Goal: Transaction & Acquisition: Purchase product/service

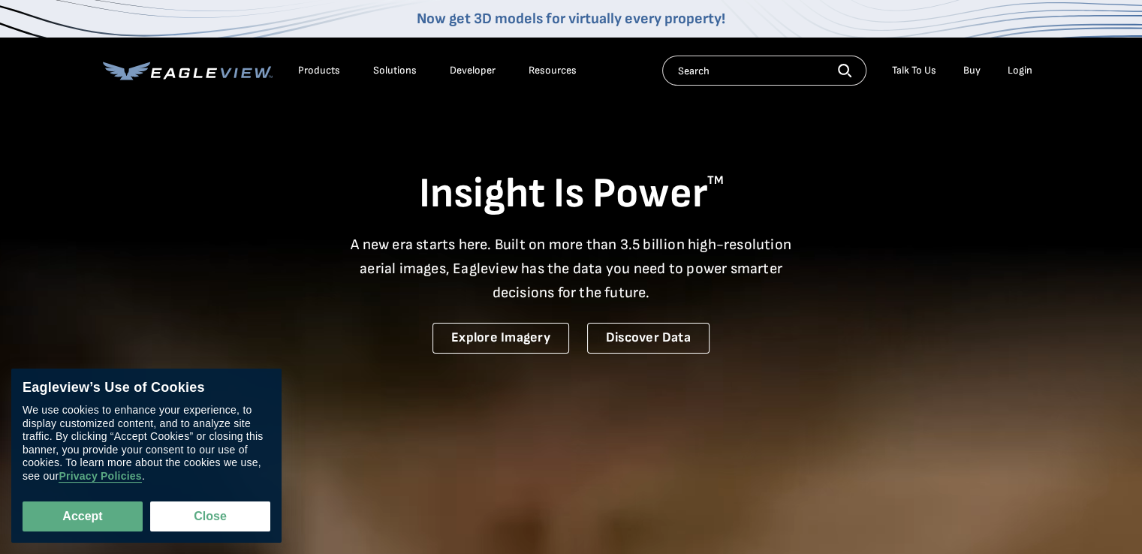
click at [1015, 72] on div "Login" at bounding box center [1020, 71] width 25 height 14
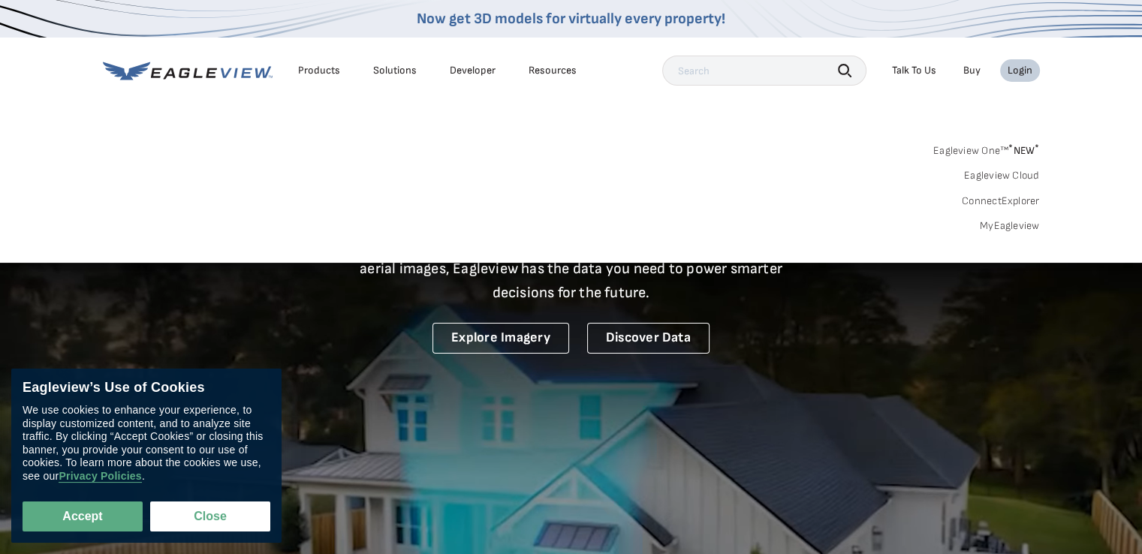
click at [1011, 224] on link "MyEagleview" at bounding box center [1010, 226] width 60 height 14
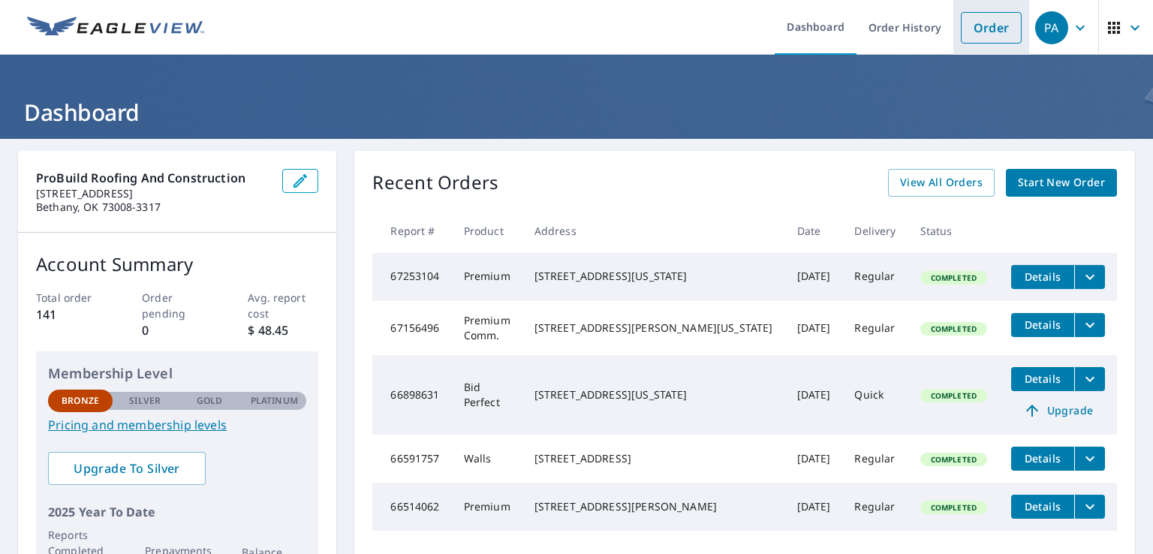
click at [978, 33] on link "Order" at bounding box center [991, 28] width 61 height 32
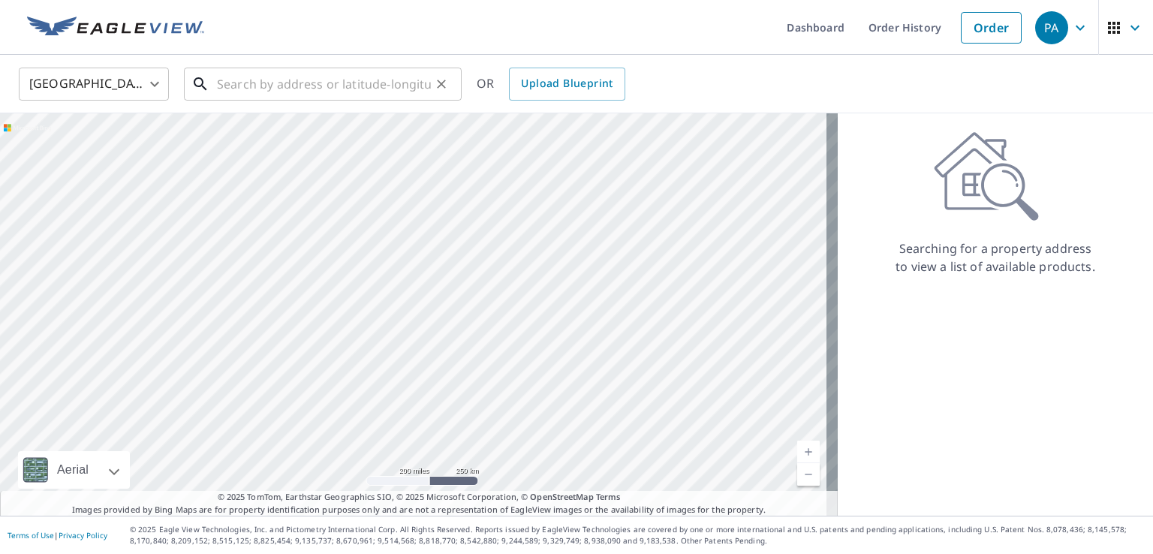
click at [276, 90] on input "text" at bounding box center [324, 84] width 214 height 42
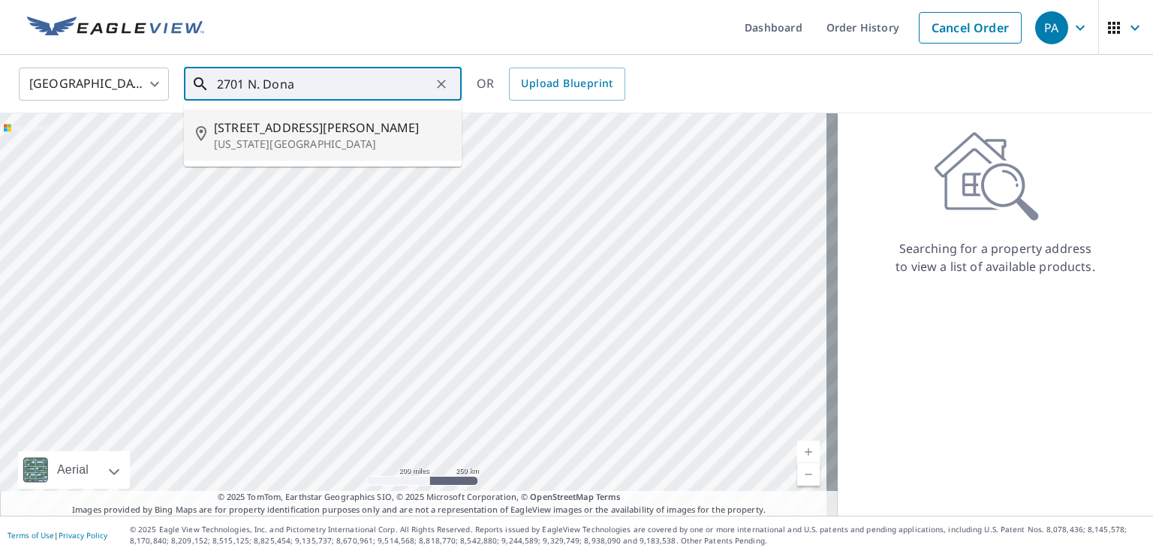
click at [291, 123] on span "[STREET_ADDRESS][PERSON_NAME]" at bounding box center [332, 128] width 236 height 18
type input "[STREET_ADDRESS][PERSON_NAME][US_STATE]"
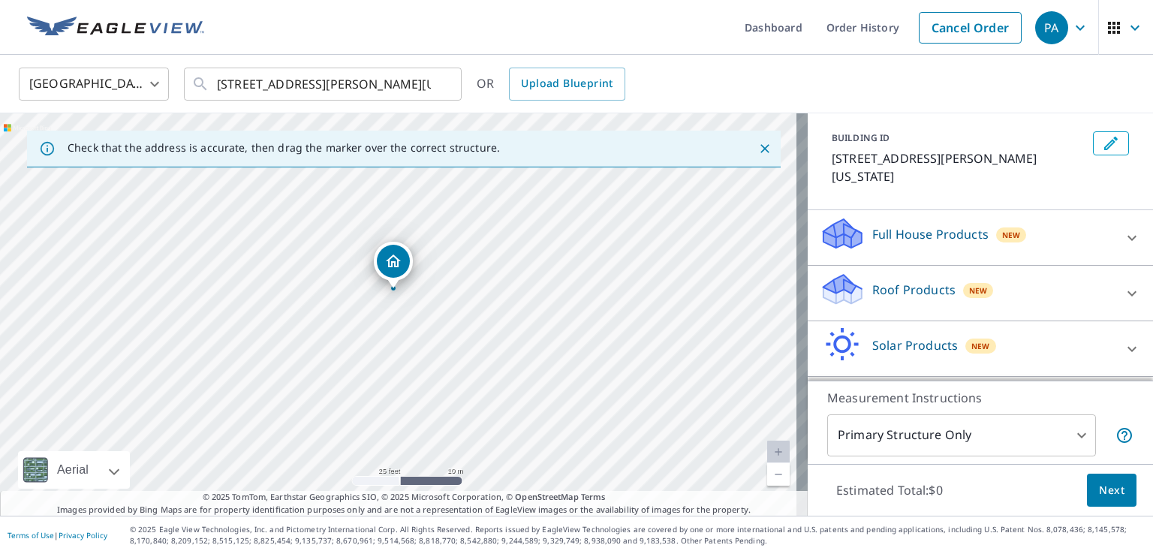
scroll to position [76, 0]
click at [1128, 291] on icon at bounding box center [1132, 293] width 9 height 5
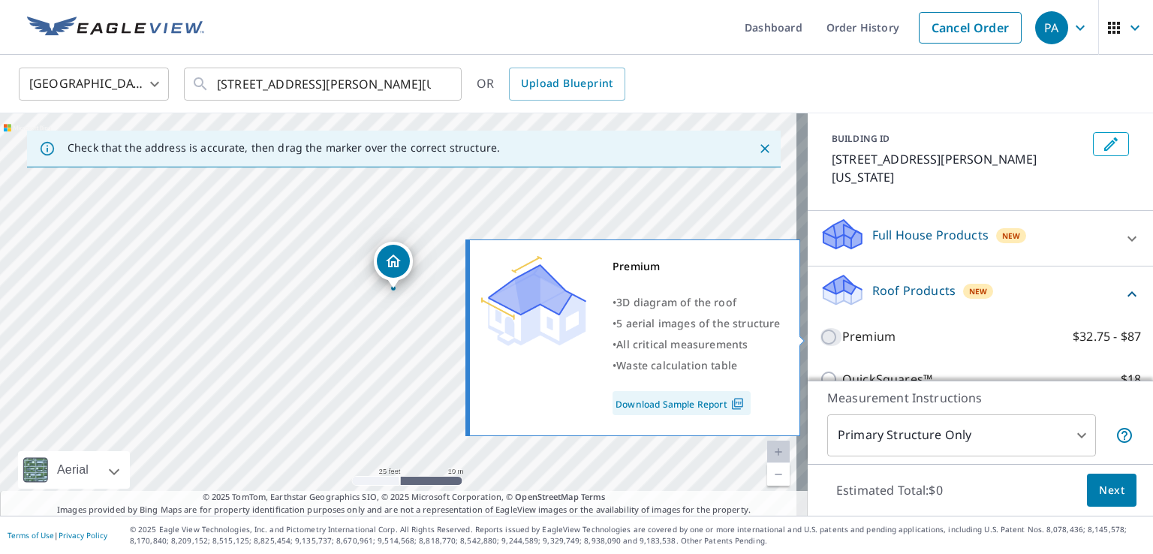
click at [820, 336] on input "Premium $32.75 - $87" at bounding box center [831, 337] width 23 height 18
checkbox input "true"
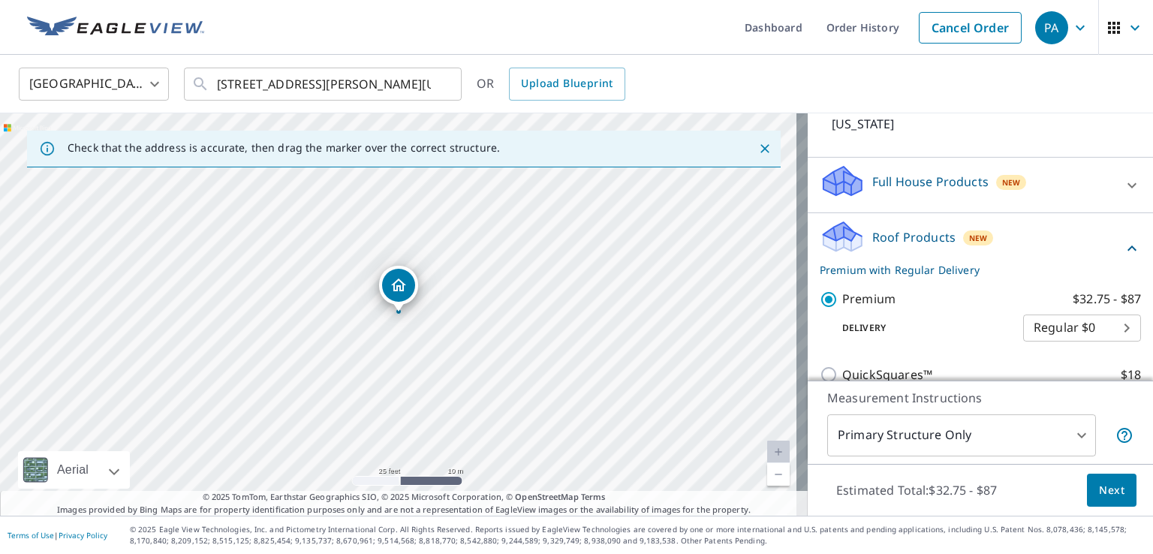
scroll to position [151, 0]
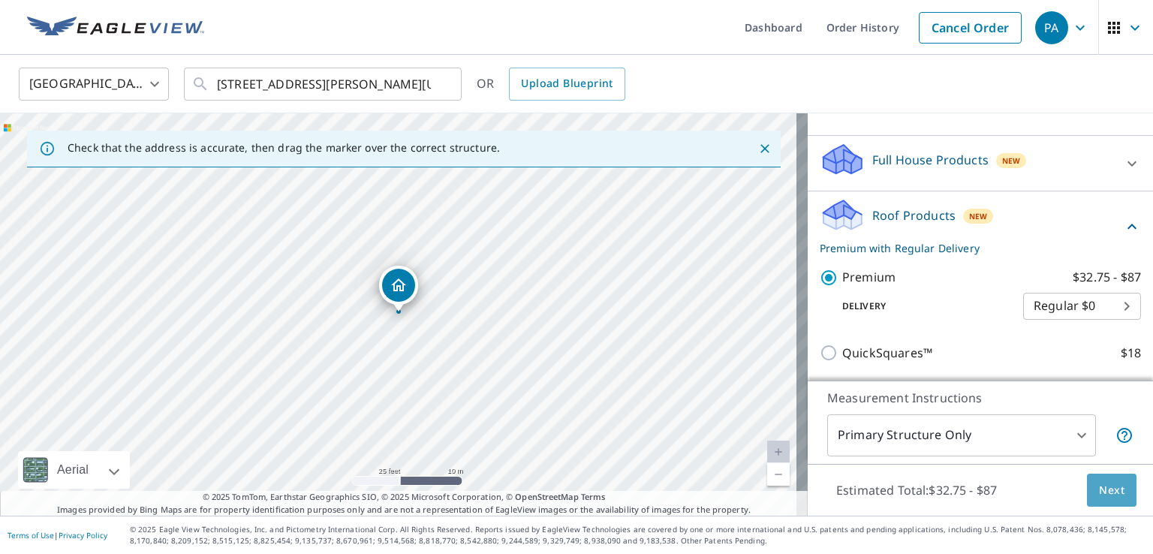
click at [1102, 482] on span "Next" at bounding box center [1112, 490] width 26 height 19
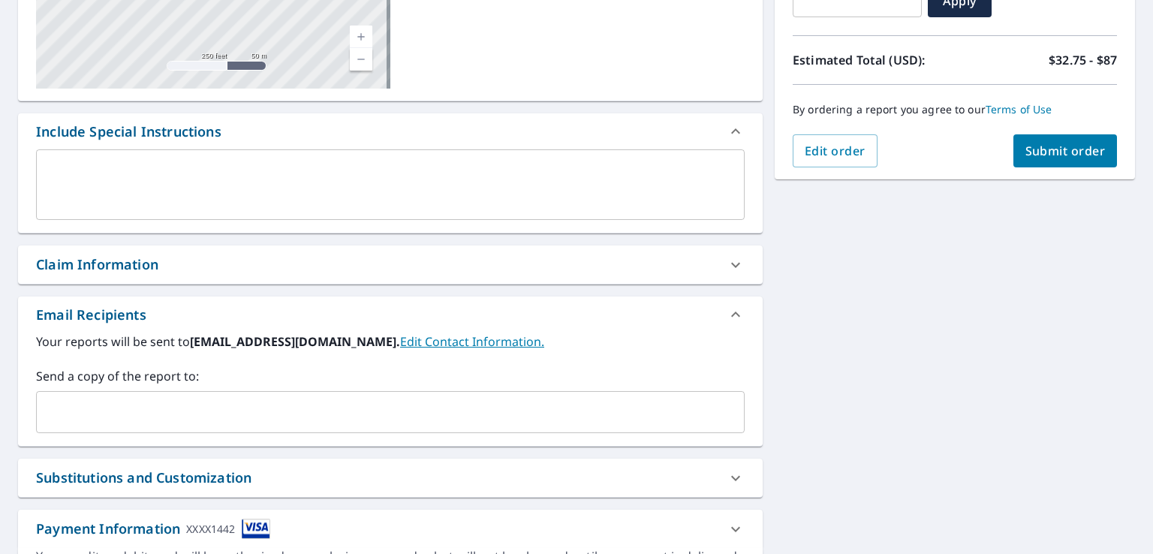
scroll to position [300, 0]
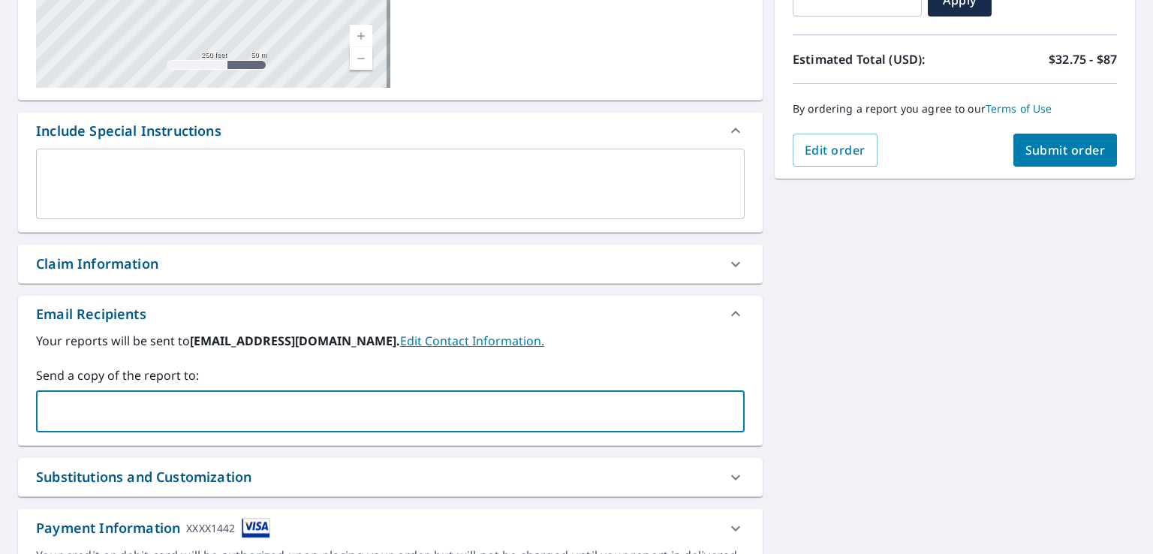
click at [92, 417] on input "text" at bounding box center [379, 411] width 673 height 29
type input "gustavo@probuildok.com"
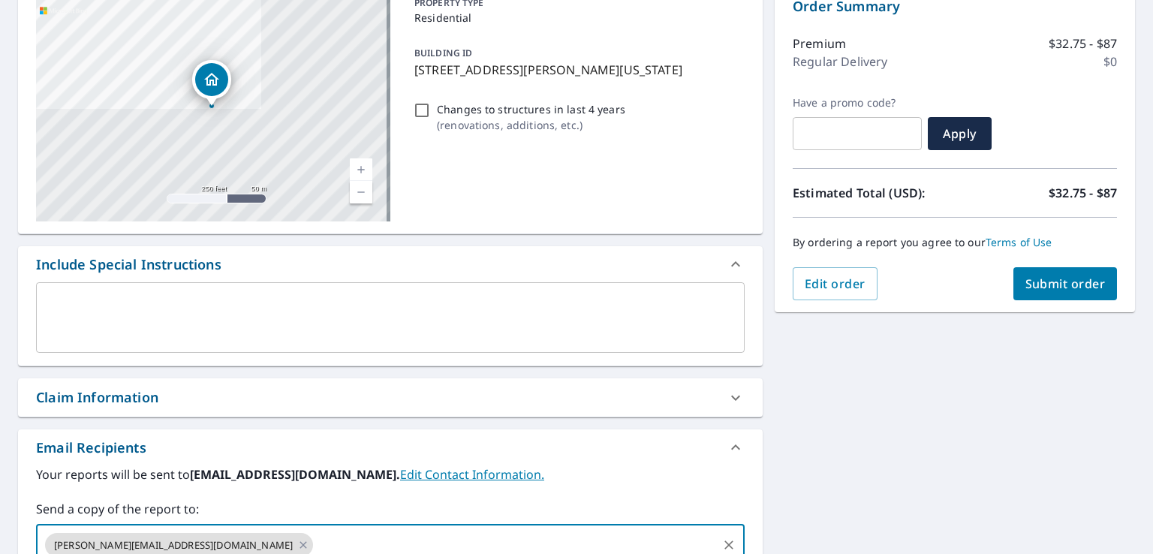
scroll to position [150, 0]
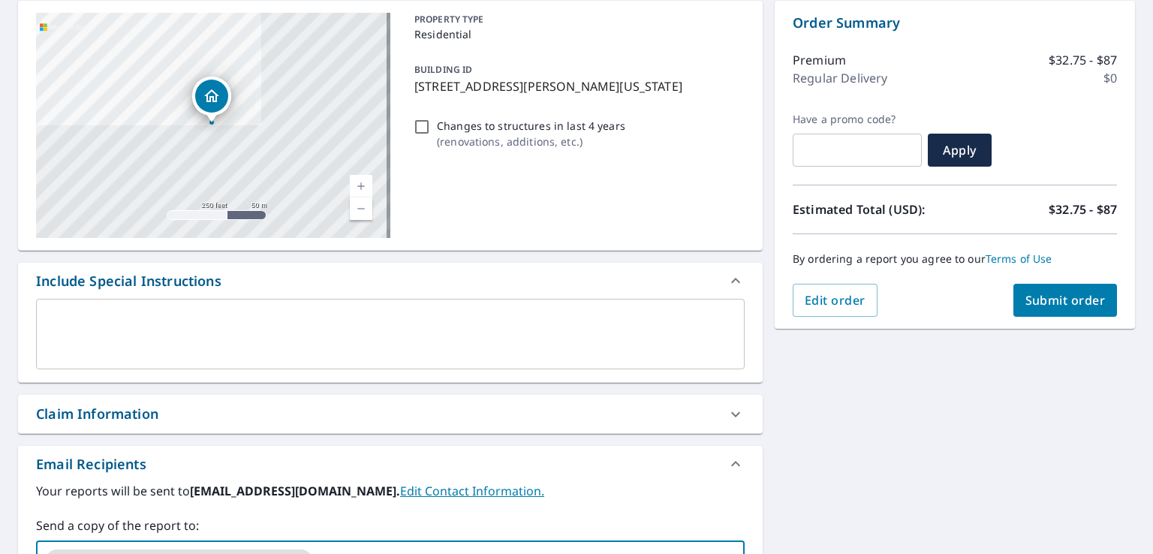
click at [1060, 304] on span "Submit order" at bounding box center [1066, 300] width 80 height 17
checkbox input "true"
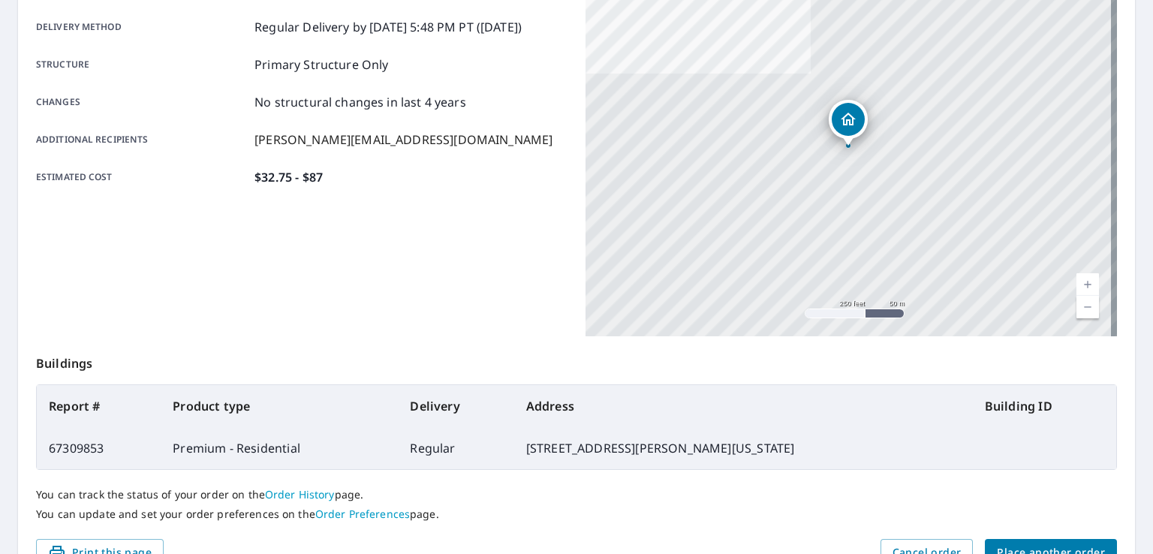
scroll to position [329, 0]
